Goal: Task Accomplishment & Management: Complete application form

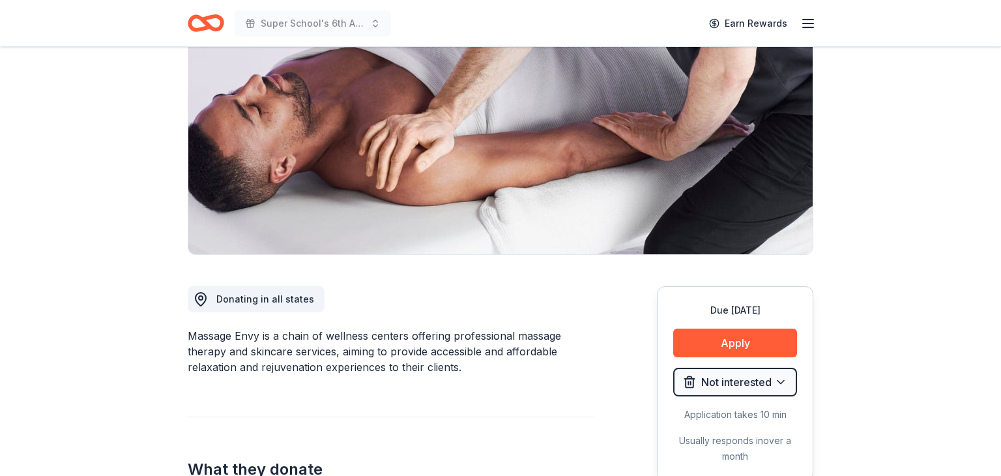
scroll to position [145, 0]
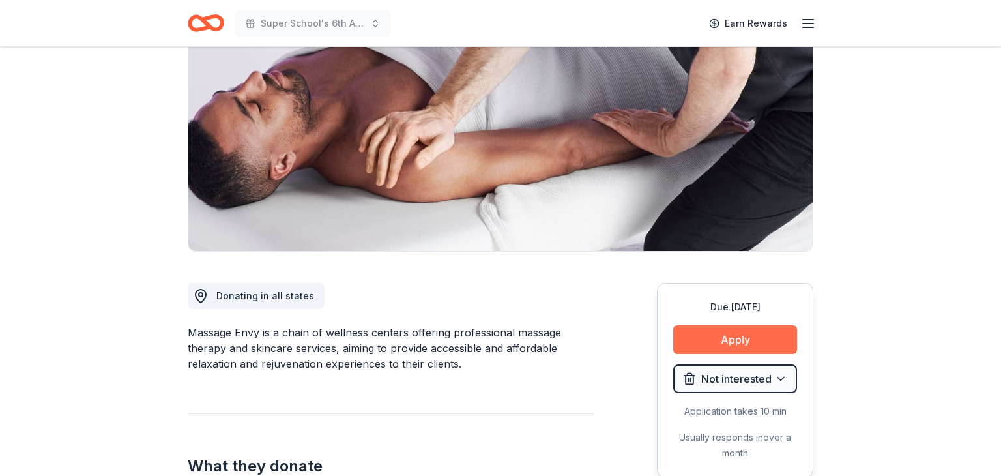
click at [710, 331] on button "Apply" at bounding box center [735, 339] width 124 height 29
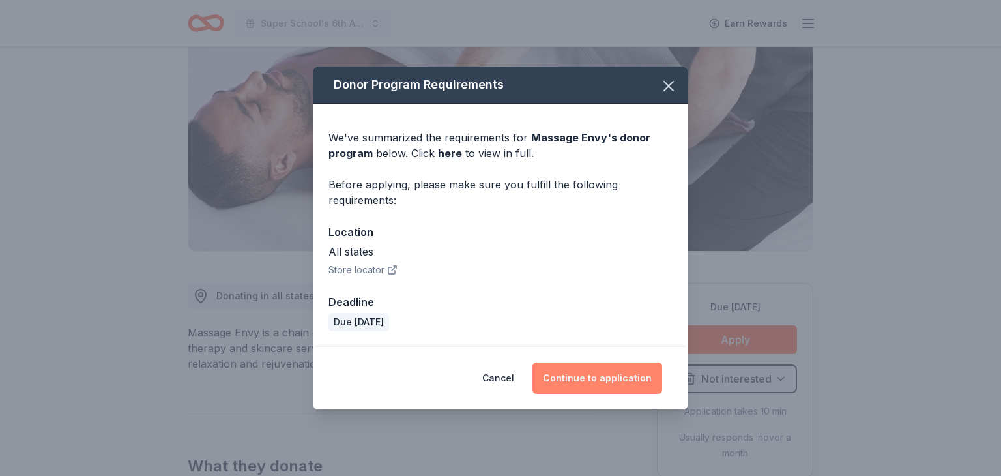
click at [599, 386] on button "Continue to application" at bounding box center [597, 377] width 130 height 31
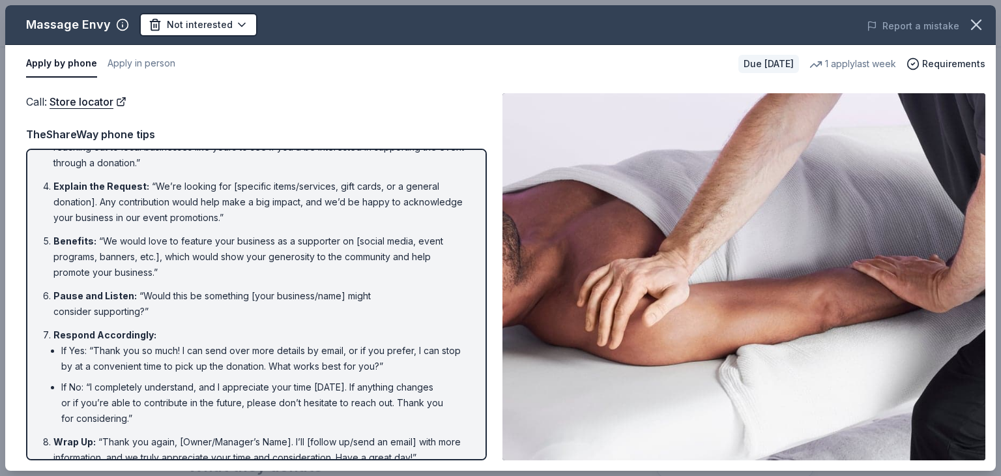
scroll to position [0, 0]
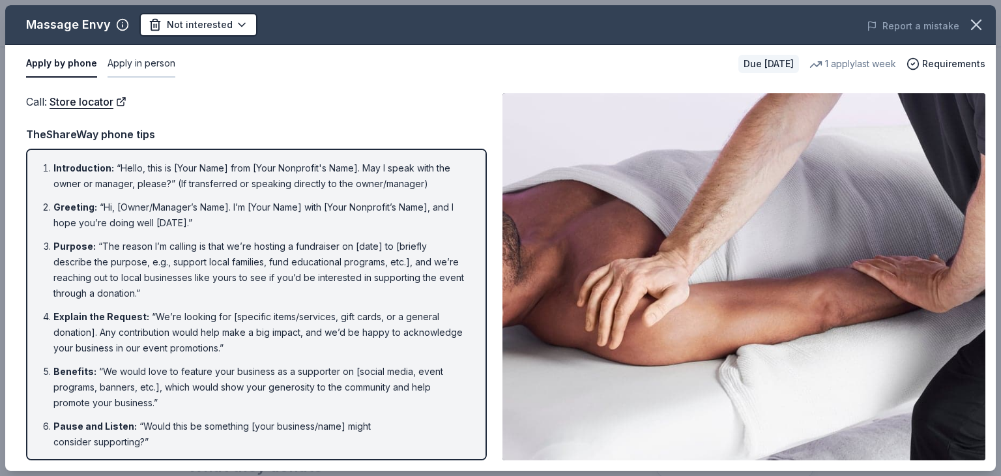
click at [151, 73] on button "Apply in person" at bounding box center [142, 63] width 68 height 27
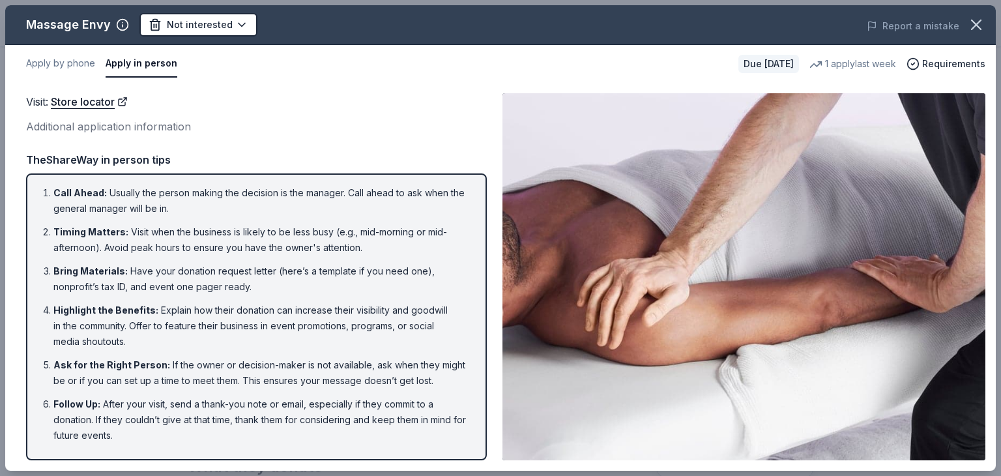
click at [151, 73] on button "Apply in person" at bounding box center [142, 63] width 72 height 27
click at [74, 61] on button "Apply by phone" at bounding box center [60, 63] width 69 height 27
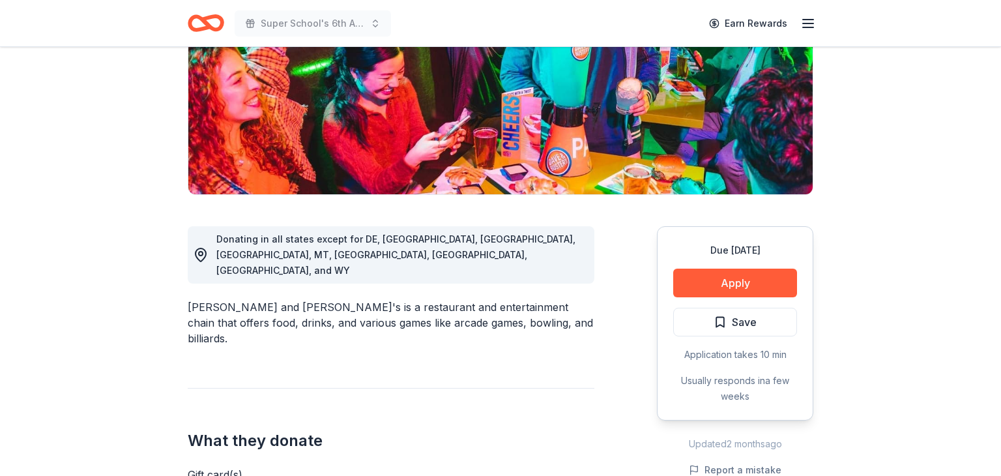
scroll to position [213, 0]
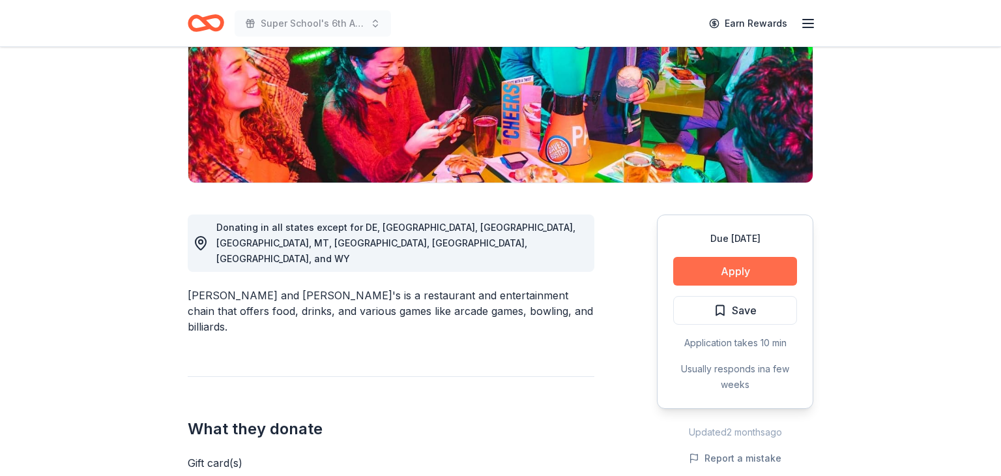
click at [694, 276] on button "Apply" at bounding box center [735, 271] width 124 height 29
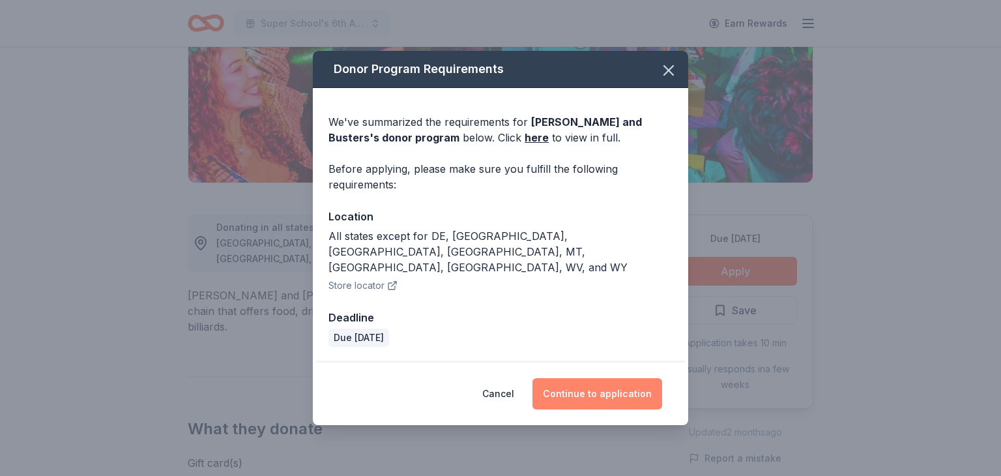
click at [607, 381] on button "Continue to application" at bounding box center [597, 393] width 130 height 31
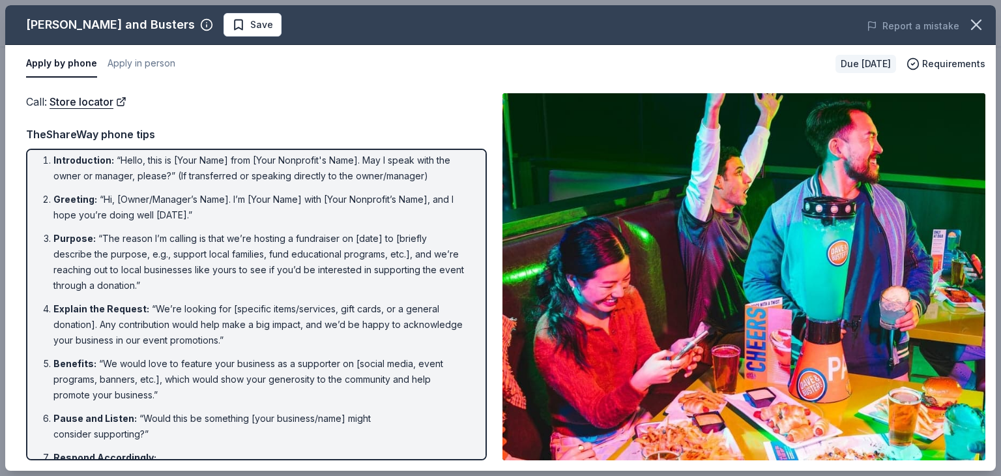
scroll to position [130, 0]
